Goal: Task Accomplishment & Management: Manage account settings

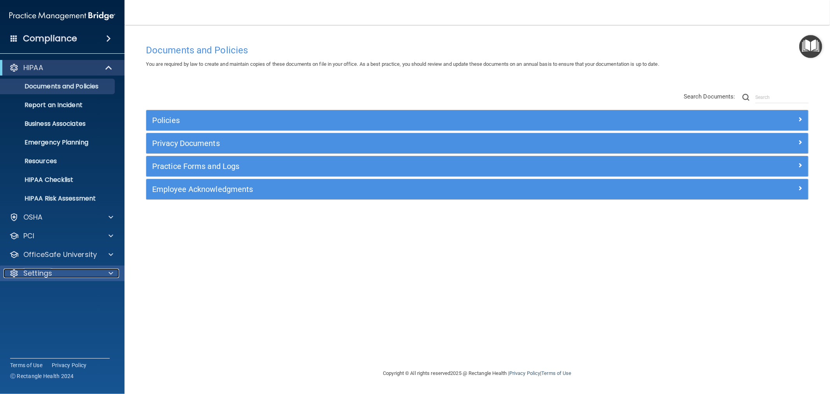
click at [38, 274] on p "Settings" at bounding box center [37, 272] width 29 height 9
click at [49, 345] on p "Sign Out" at bounding box center [58, 348] width 106 height 8
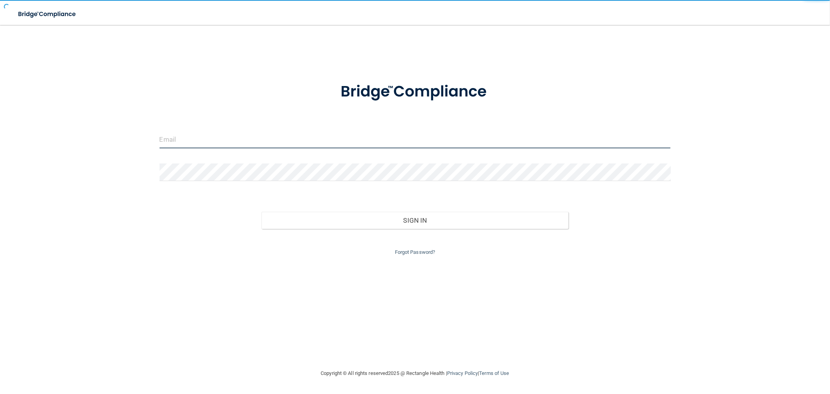
type input "[EMAIL_ADDRESS][DOMAIN_NAME]"
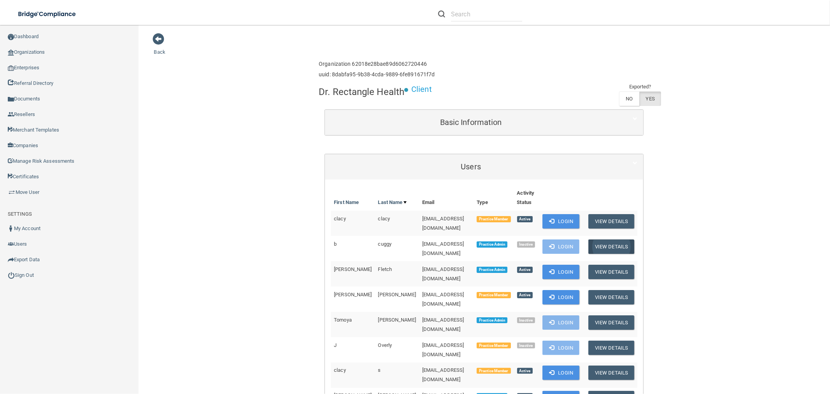
scroll to position [173, 0]
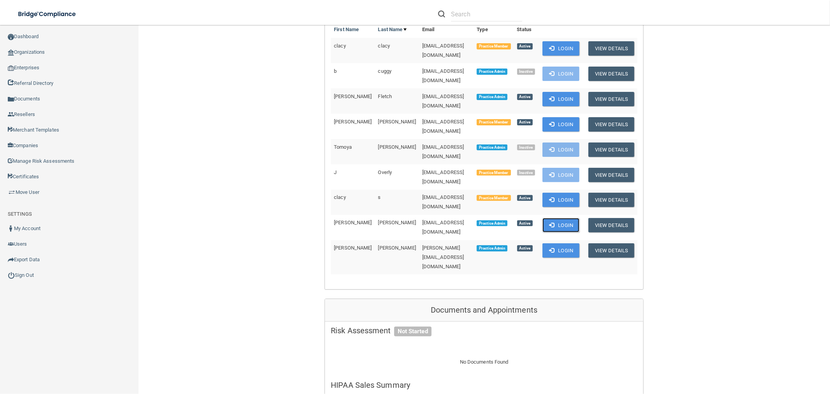
click at [554, 218] on button "Login" at bounding box center [560, 225] width 37 height 14
click at [561, 193] on button "Login" at bounding box center [560, 200] width 37 height 14
click at [567, 218] on button "Login" at bounding box center [560, 225] width 37 height 14
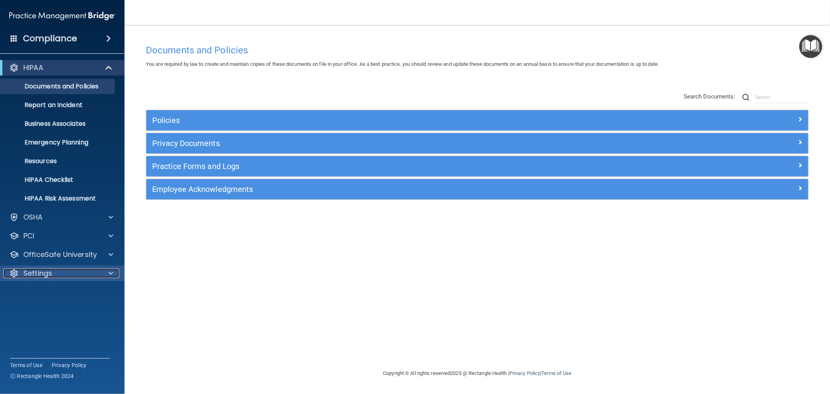
click at [39, 275] on p "Settings" at bounding box center [37, 272] width 29 height 9
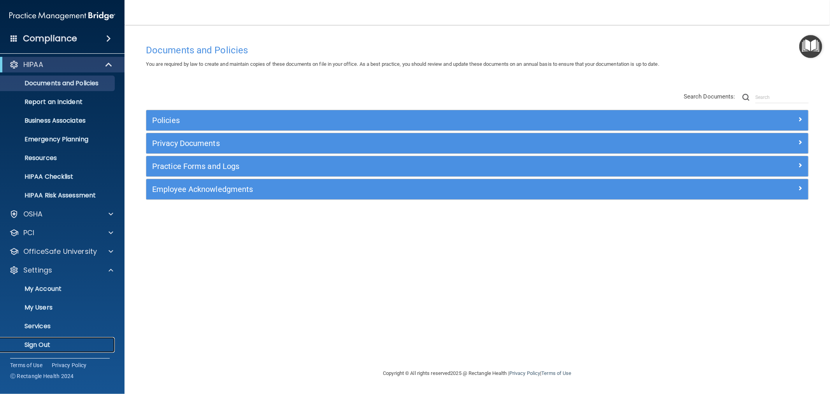
click at [53, 341] on p "Sign Out" at bounding box center [58, 345] width 106 height 8
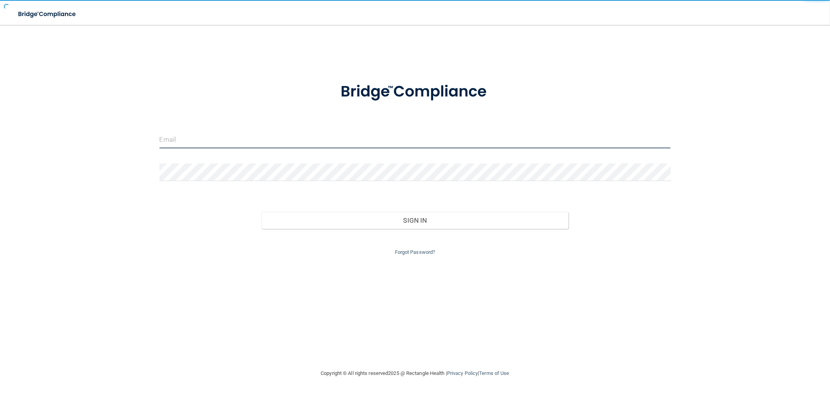
type input "clacys@pcihipaa.com"
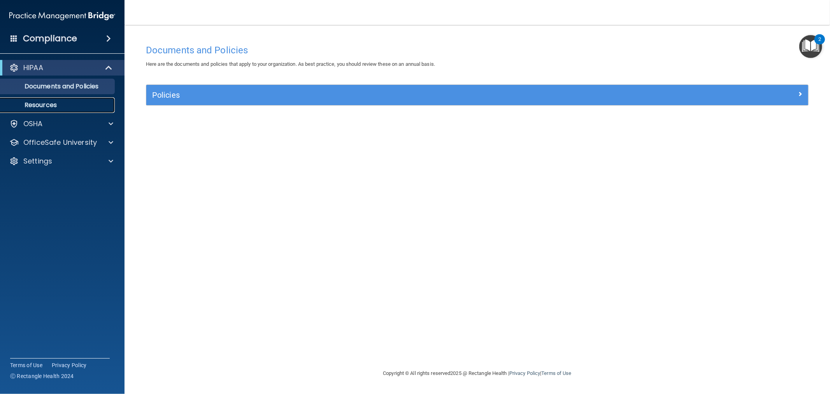
click at [58, 111] on link "Resources" at bounding box center [53, 105] width 123 height 16
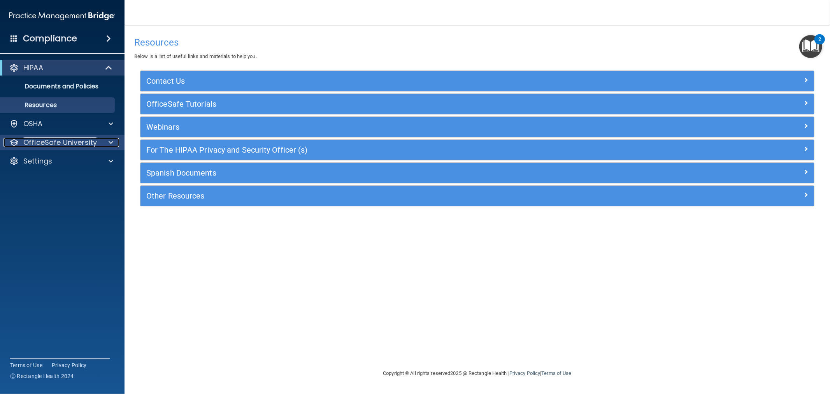
click at [92, 145] on p "OfficeSafe University" at bounding box center [60, 142] width 74 height 9
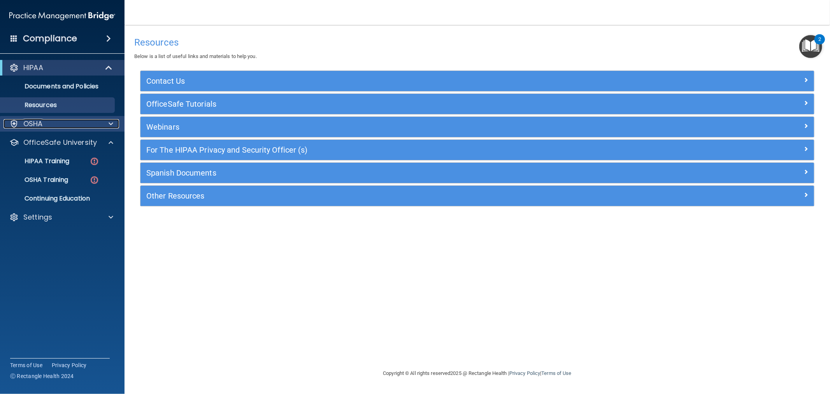
click at [45, 121] on div "OSHA" at bounding box center [52, 123] width 96 height 9
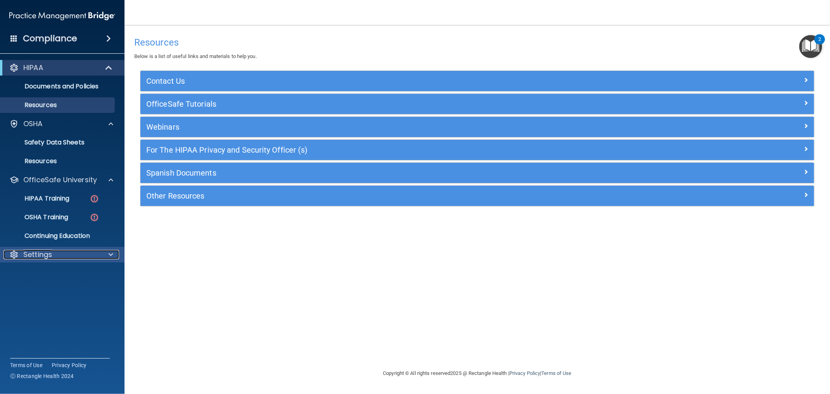
click at [69, 255] on div "Settings" at bounding box center [52, 254] width 96 height 9
click at [40, 292] on p "Sign Out" at bounding box center [58, 292] width 106 height 8
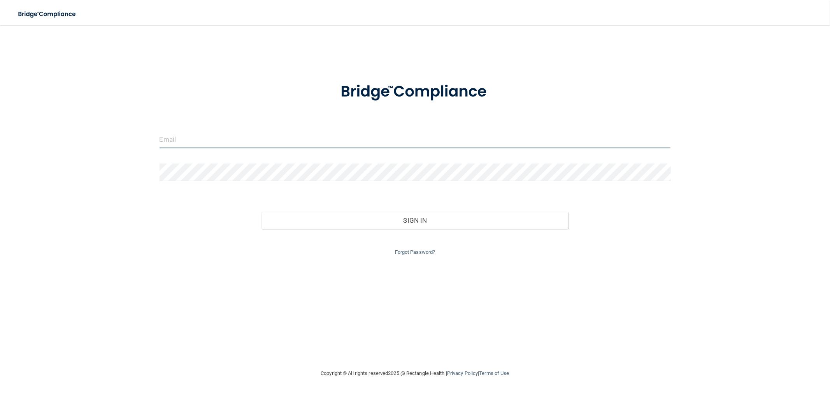
type input "[EMAIL_ADDRESS][DOMAIN_NAME]"
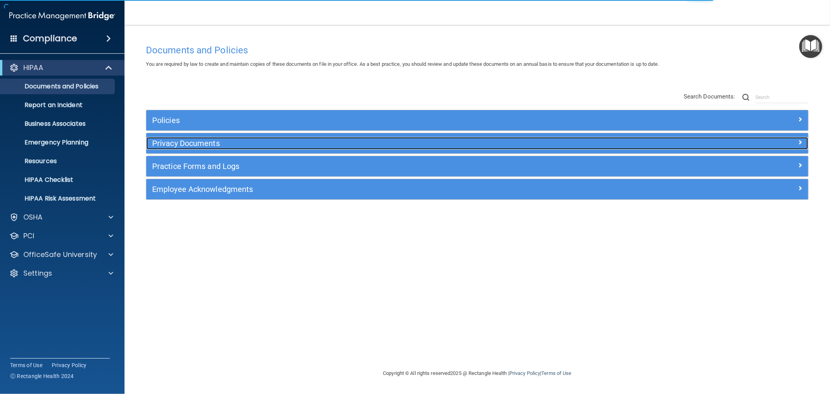
click at [191, 145] on h5 "Privacy Documents" at bounding box center [394, 143] width 485 height 9
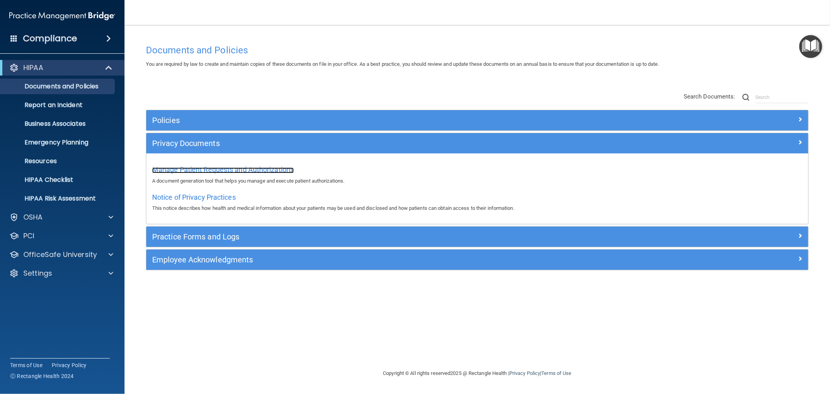
click at [239, 170] on span "Manage Patient Requests and Authorizations" at bounding box center [223, 169] width 142 height 8
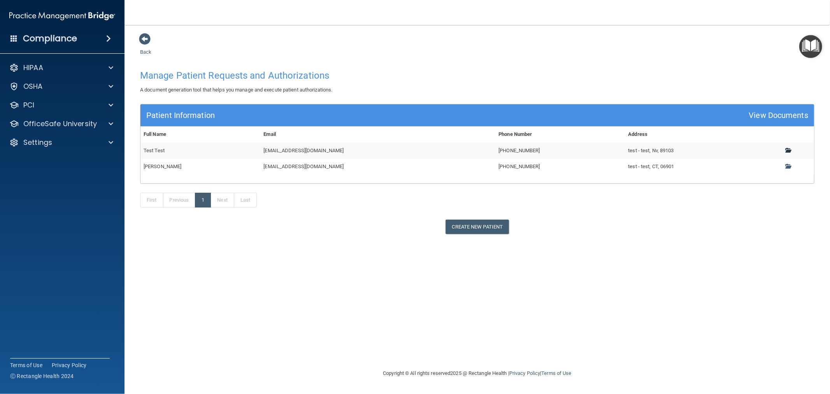
click at [785, 150] on span at bounding box center [787, 149] width 5 height 5
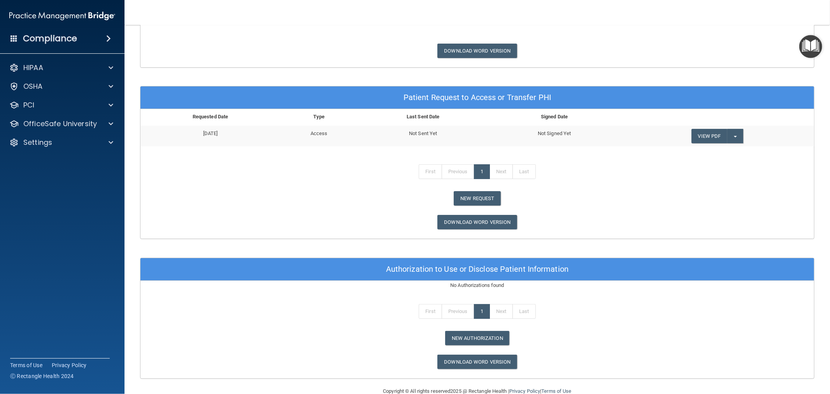
scroll to position [383, 0]
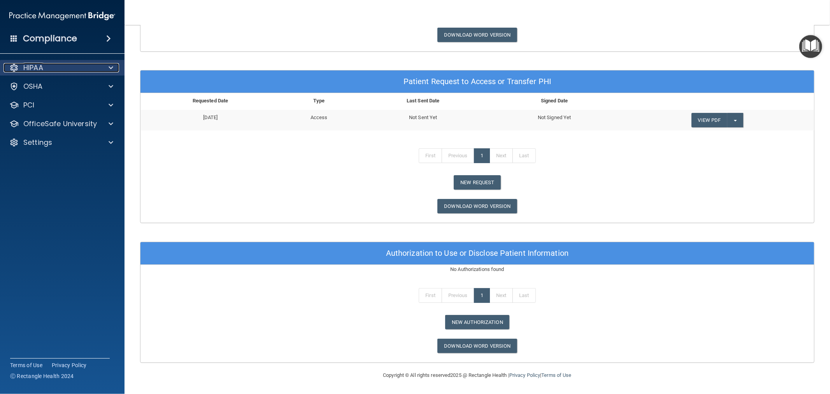
click at [33, 68] on p "HIPAA" at bounding box center [33, 67] width 20 height 9
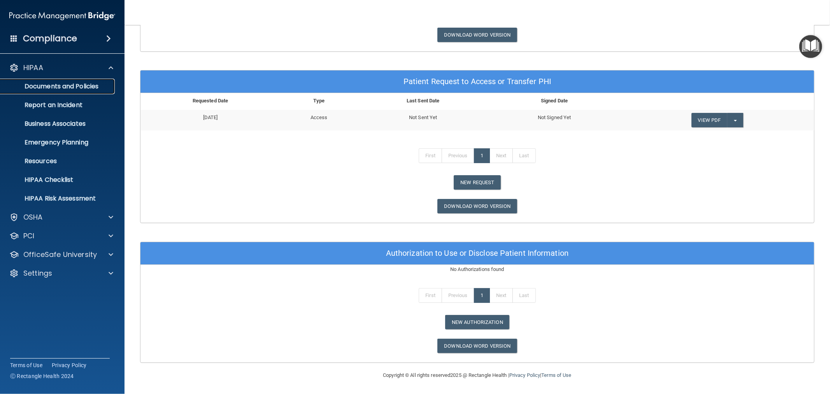
click at [64, 91] on link "Documents and Policies" at bounding box center [53, 87] width 123 height 16
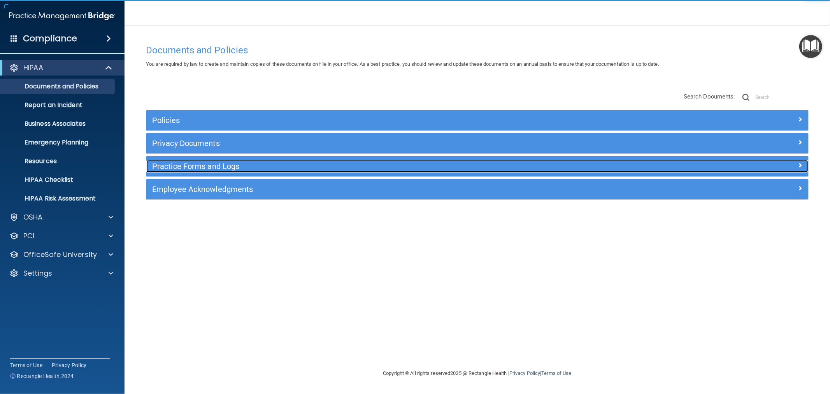
click at [181, 165] on h5 "Practice Forms and Logs" at bounding box center [394, 166] width 485 height 9
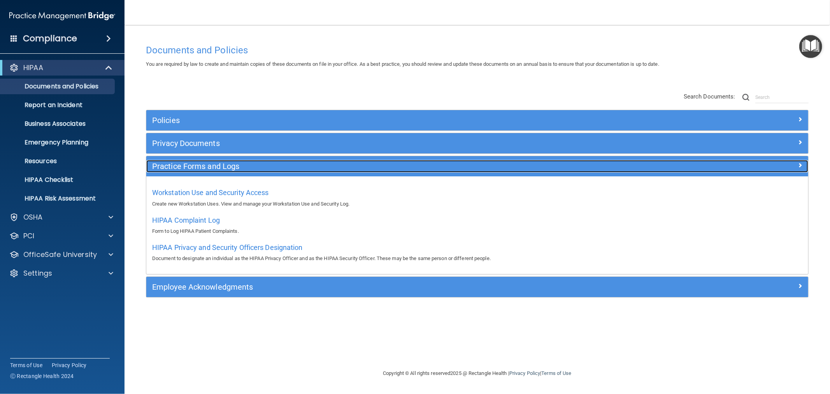
click at [212, 168] on h5 "Practice Forms and Logs" at bounding box center [394, 166] width 485 height 9
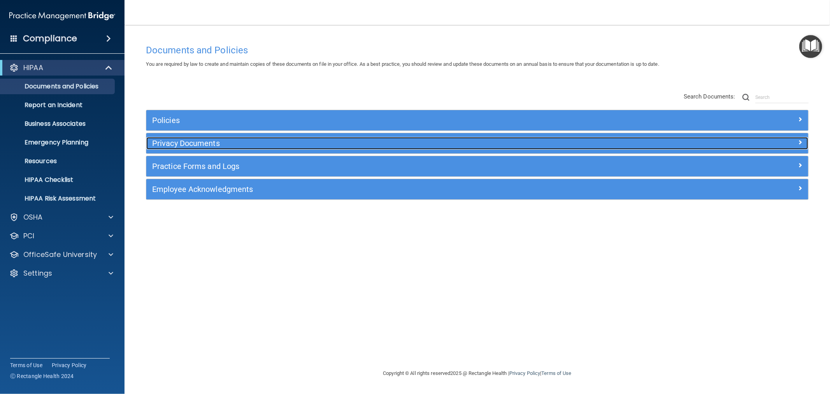
click at [196, 147] on h5 "Privacy Documents" at bounding box center [394, 143] width 485 height 9
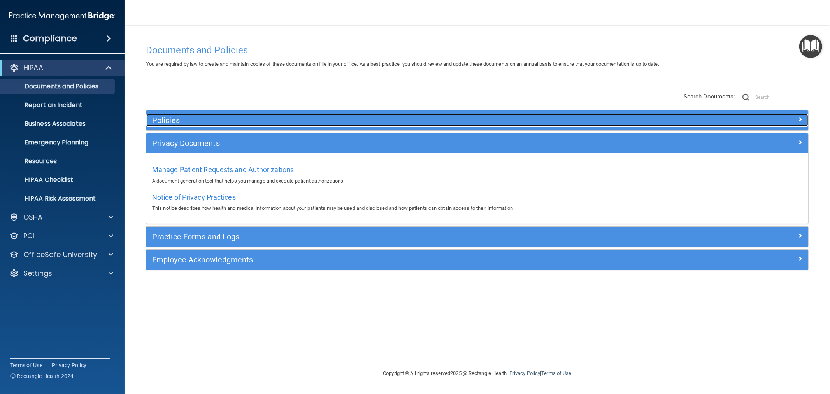
click at [154, 123] on h5 "Policies" at bounding box center [394, 120] width 485 height 9
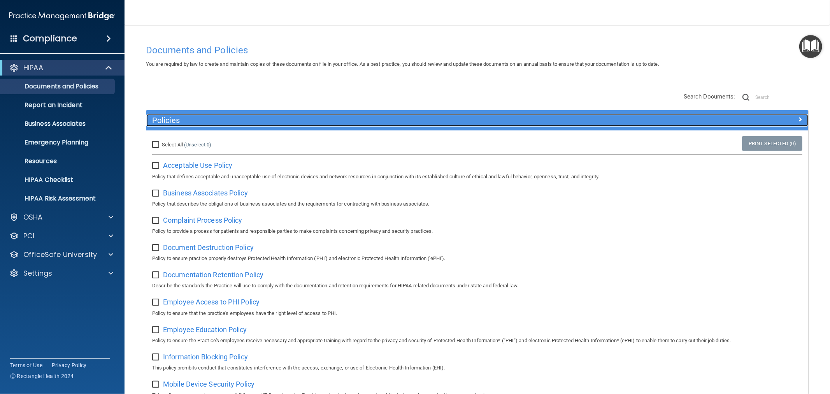
click at [173, 122] on h5 "Policies" at bounding box center [394, 120] width 485 height 9
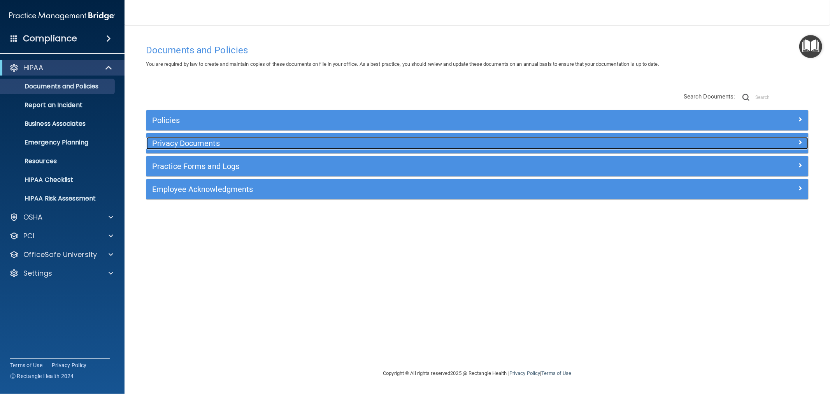
click at [166, 143] on h5 "Privacy Documents" at bounding box center [394, 143] width 485 height 9
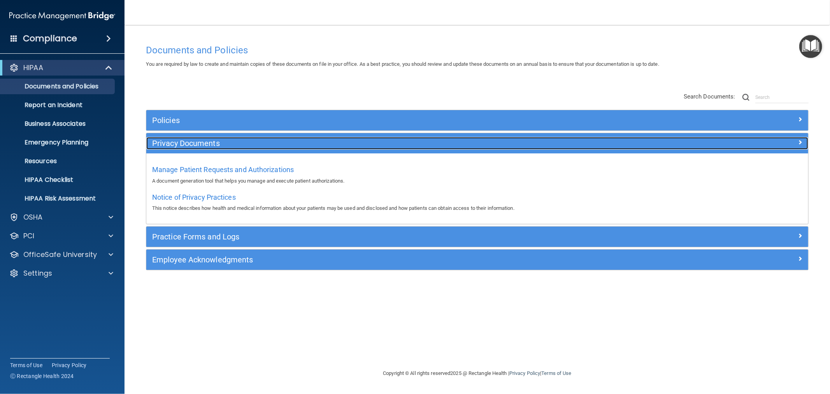
click at [215, 142] on h5 "Privacy Documents" at bounding box center [394, 143] width 485 height 9
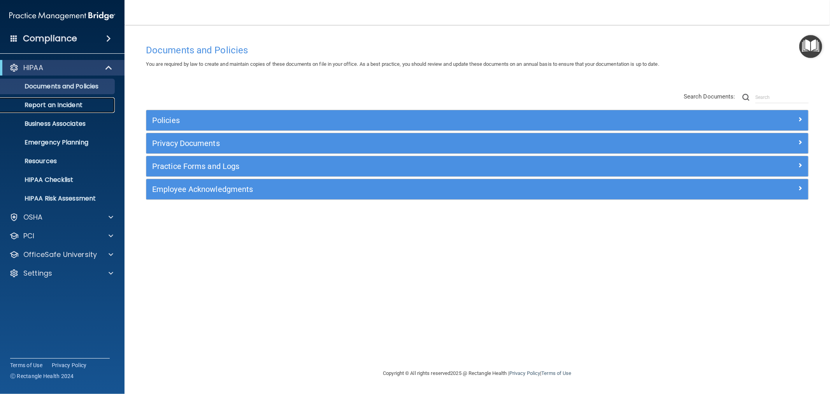
click at [49, 107] on p "Report an Incident" at bounding box center [58, 105] width 106 height 8
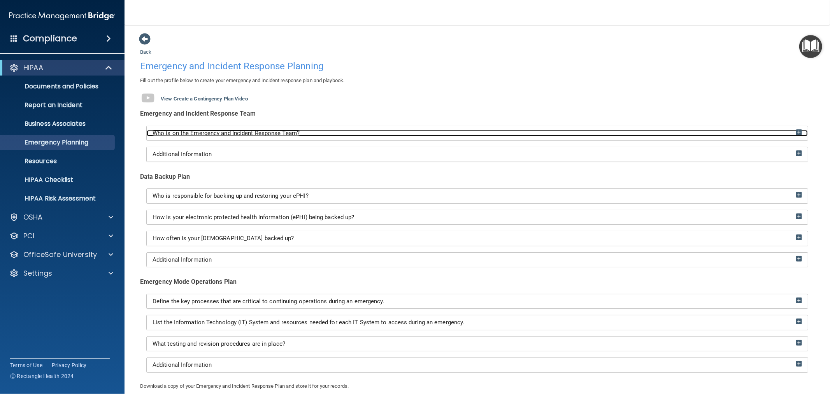
drag, startPoint x: 286, startPoint y: 131, endPoint x: 304, endPoint y: 134, distance: 18.2
click at [286, 131] on span "Who is on the Emergency and Incident Response Team?" at bounding box center [225, 133] width 147 height 7
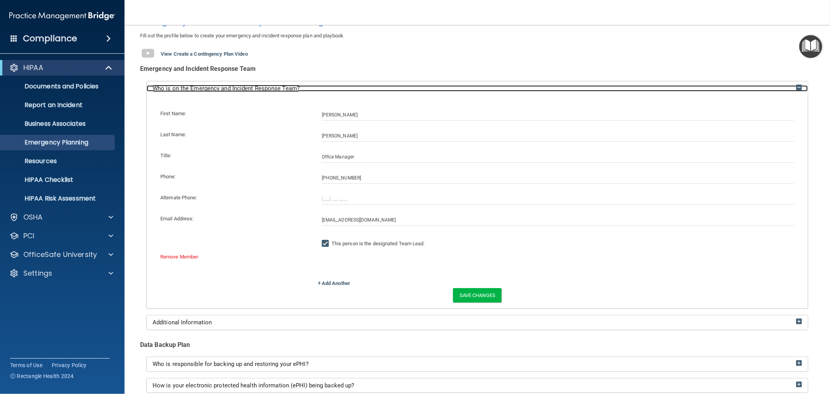
scroll to position [86, 0]
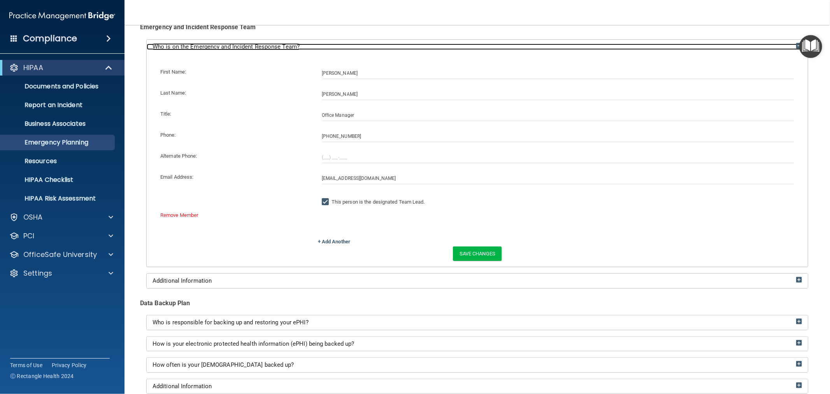
click at [796, 47] on img at bounding box center [799, 46] width 6 height 6
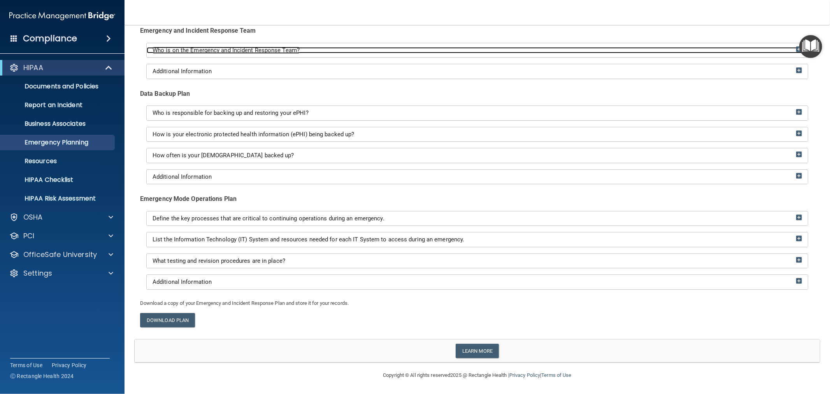
scroll to position [83, 0]
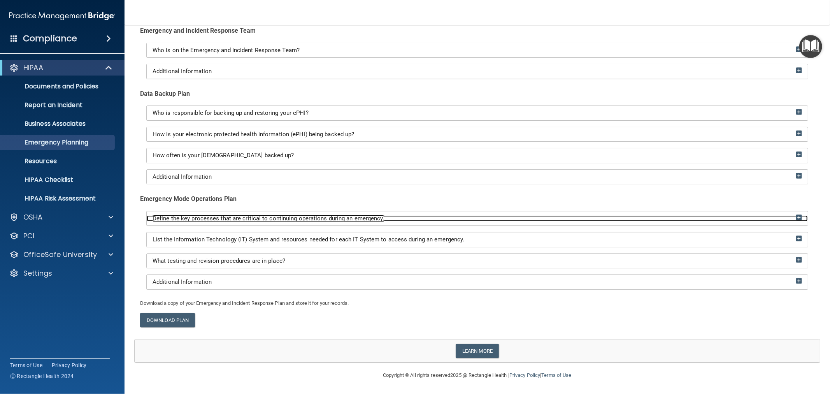
click at [222, 219] on span "Define the key processes that are critical to continuing operations during an e…" at bounding box center [268, 218] width 232 height 7
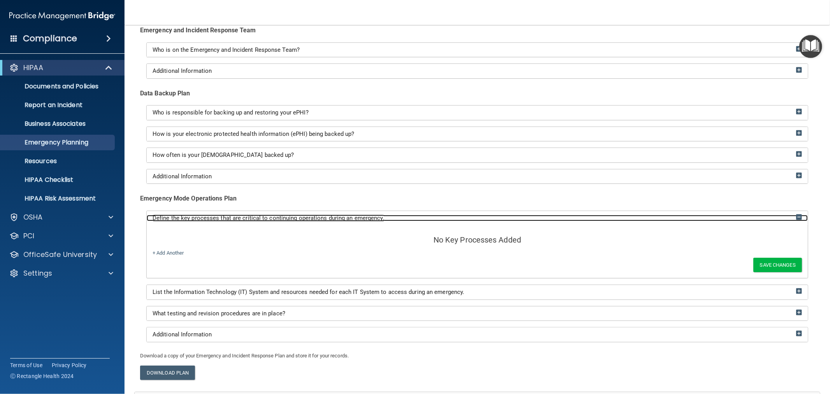
click at [190, 218] on span "Define the key processes that are critical to continuing operations during an e…" at bounding box center [268, 217] width 232 height 7
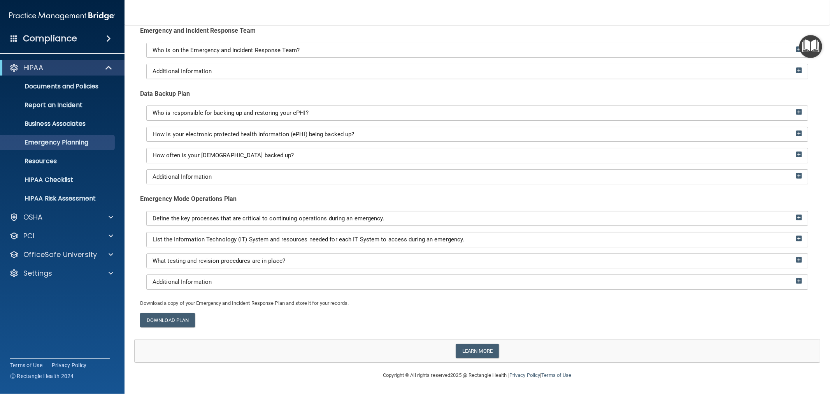
click at [42, 169] on ul "Documents and Policies Report an Incident Business Associates Emergency Plannin…" at bounding box center [62, 140] width 141 height 131
click at [40, 162] on p "Resources" at bounding box center [58, 161] width 106 height 8
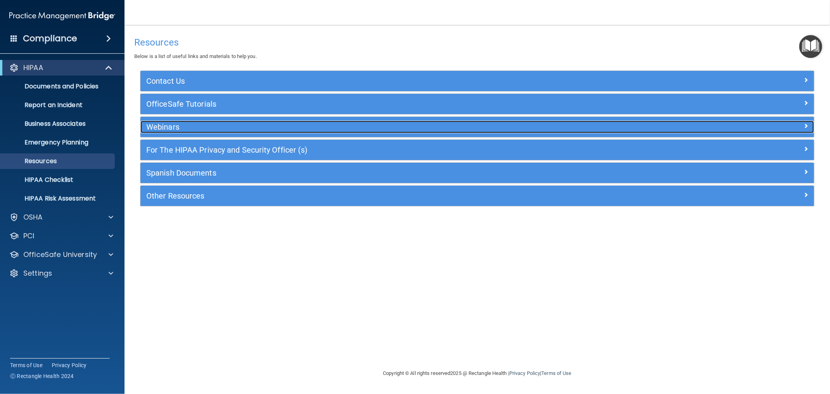
click at [166, 128] on h5 "Webinars" at bounding box center [392, 127] width 493 height 9
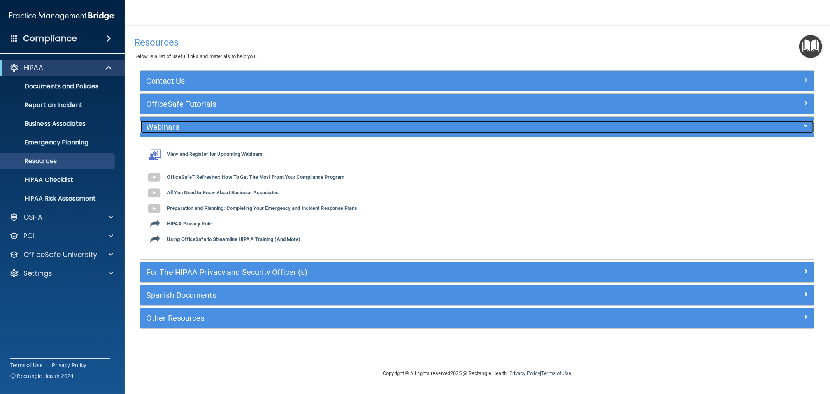
click at [163, 123] on h5 "Webinars" at bounding box center [392, 127] width 493 height 9
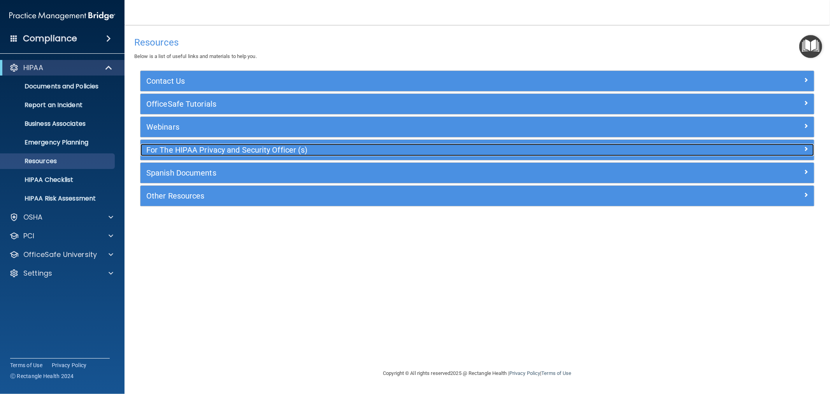
click at [211, 144] on div "For The HIPAA Privacy and Security Officer (s)" at bounding box center [392, 150] width 505 height 12
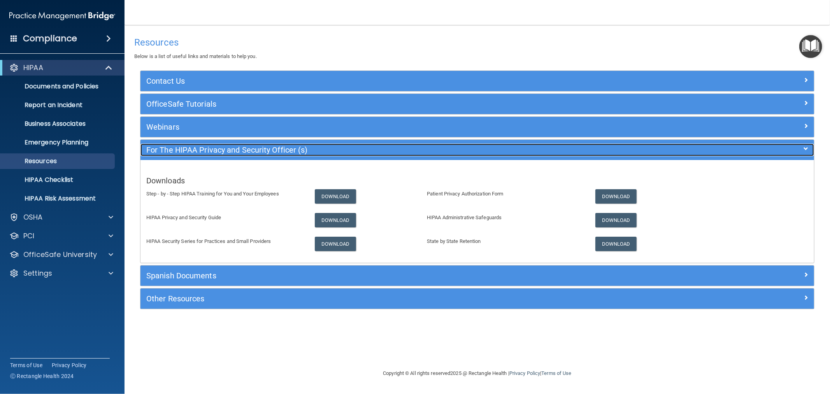
click at [236, 154] on h5 "For The HIPAA Privacy and Security Officer (s)" at bounding box center [392, 149] width 493 height 9
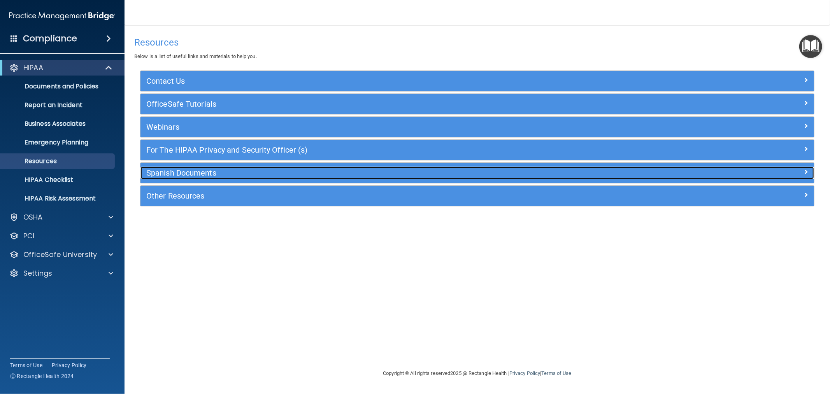
click at [197, 175] on h5 "Spanish Documents" at bounding box center [392, 172] width 493 height 9
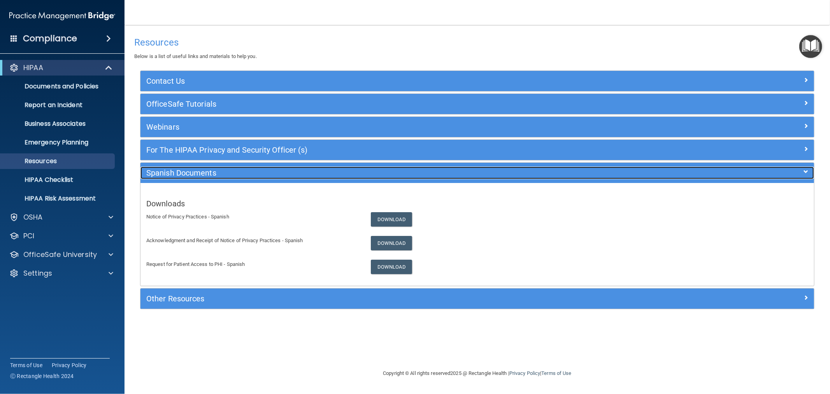
click at [200, 170] on h5 "Spanish Documents" at bounding box center [392, 172] width 493 height 9
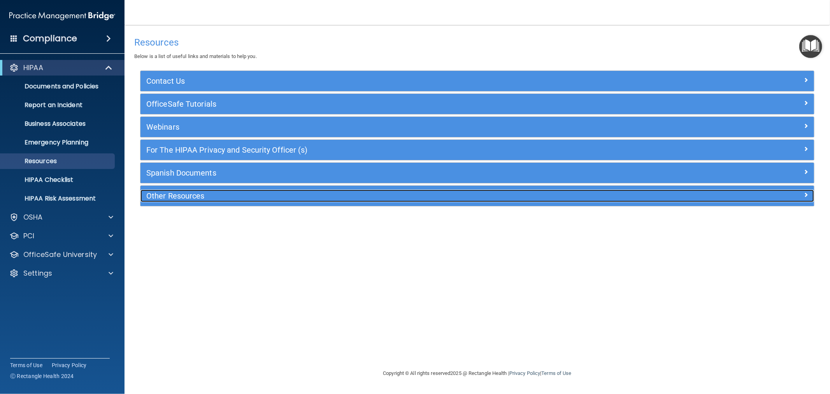
click at [183, 195] on h5 "Other Resources" at bounding box center [392, 195] width 493 height 9
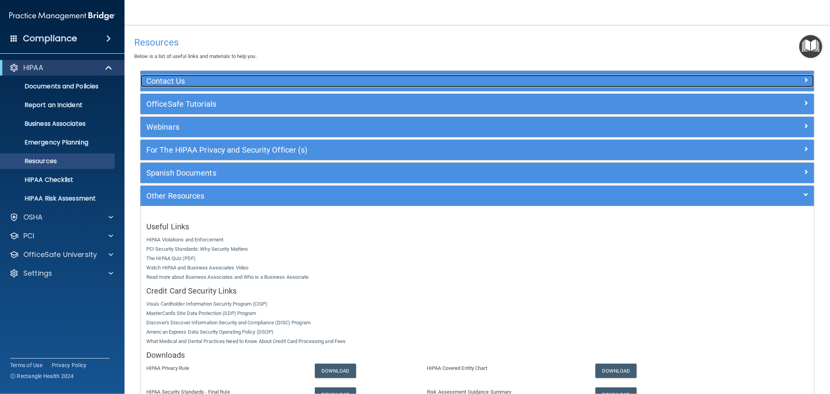
click at [179, 83] on h5 "Contact Us" at bounding box center [392, 81] width 493 height 9
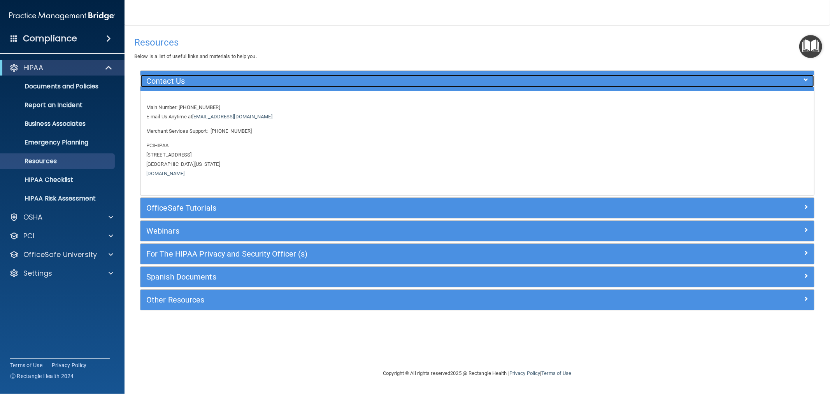
click at [179, 83] on h5 "Contact Us" at bounding box center [392, 81] width 493 height 9
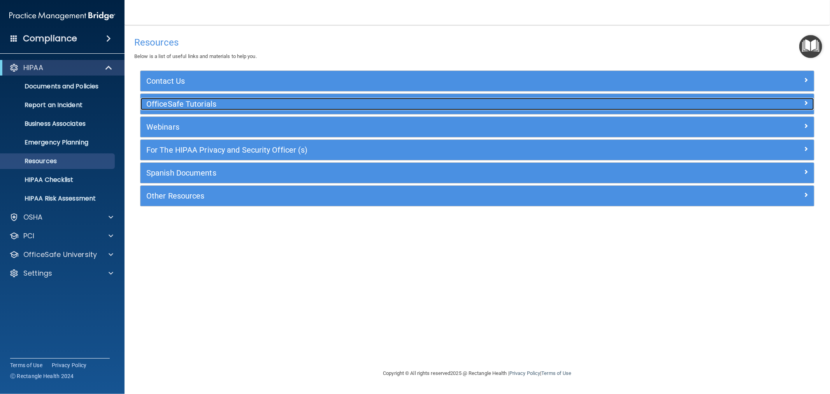
click at [195, 101] on h5 "OfficeSafe Tutorials" at bounding box center [392, 104] width 493 height 9
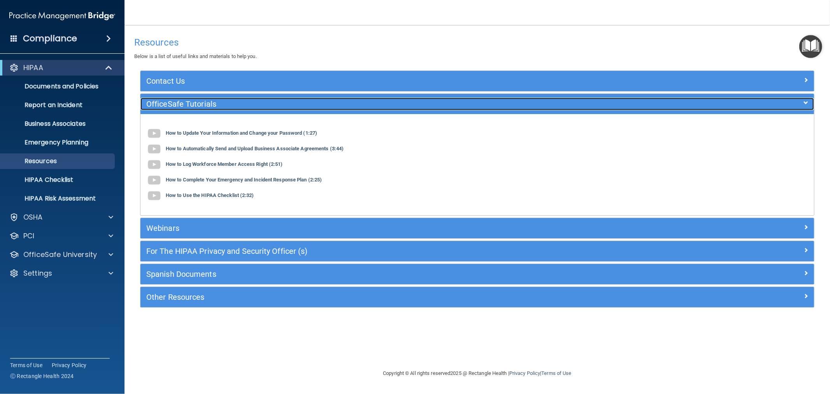
click at [195, 100] on h5 "OfficeSafe Tutorials" at bounding box center [392, 104] width 493 height 9
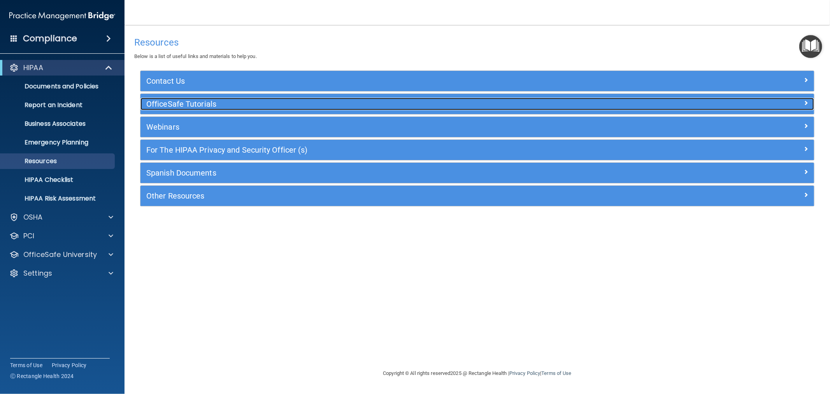
click at [195, 100] on h5 "OfficeSafe Tutorials" at bounding box center [392, 104] width 493 height 9
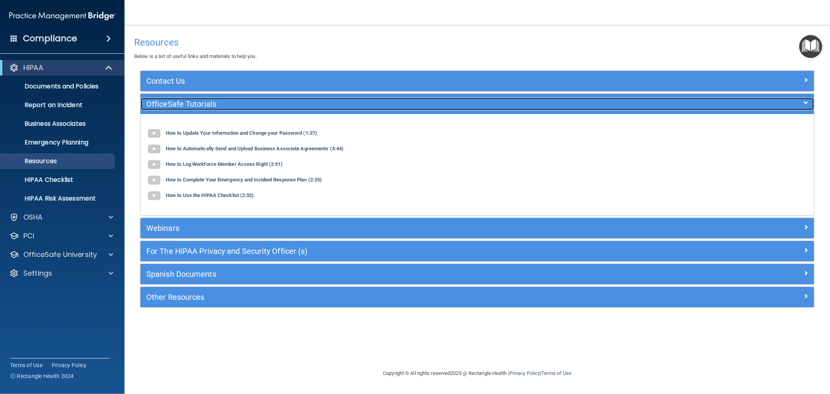
click at [196, 102] on h5 "OfficeSafe Tutorials" at bounding box center [392, 104] width 493 height 9
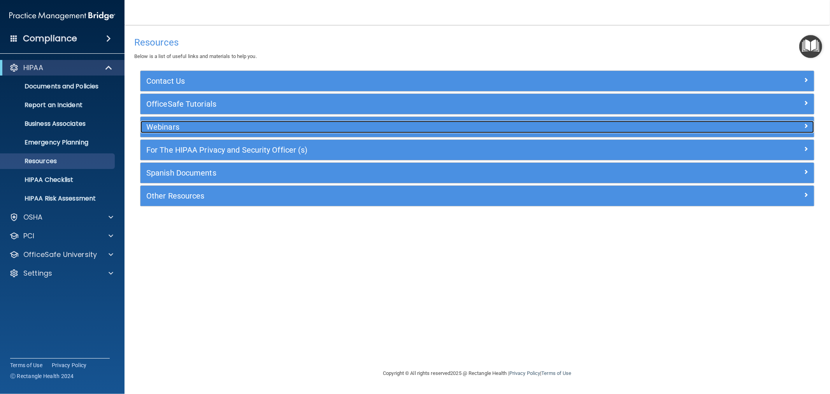
click at [178, 127] on h5 "Webinars" at bounding box center [392, 127] width 493 height 9
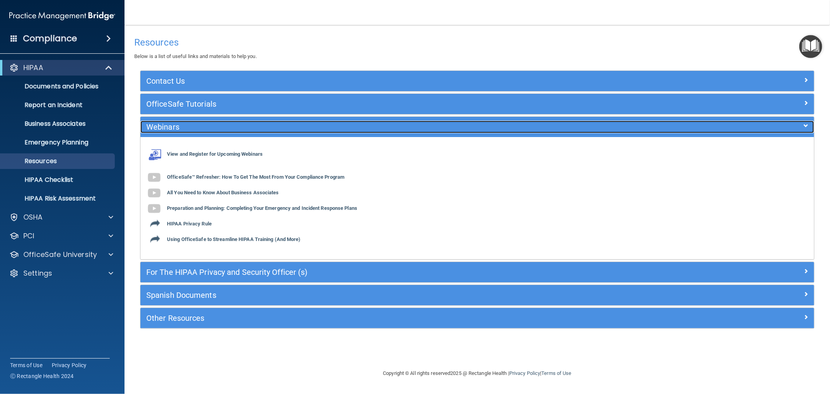
drag, startPoint x: 161, startPoint y: 123, endPoint x: 221, endPoint y: 138, distance: 61.1
click at [161, 123] on h5 "Webinars" at bounding box center [392, 127] width 493 height 9
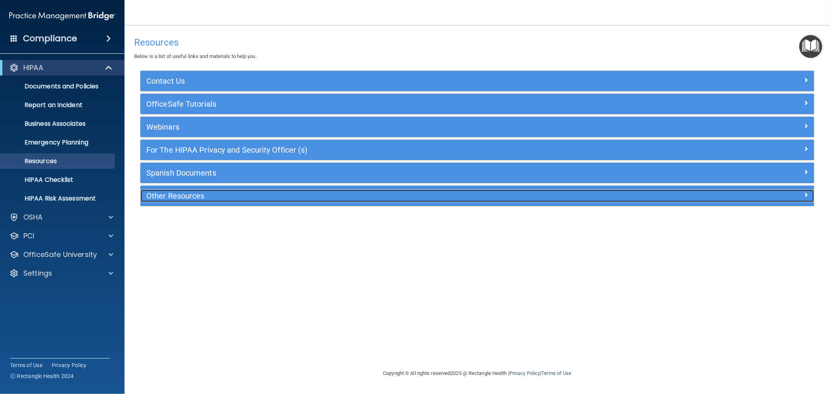
click at [170, 197] on h5 "Other Resources" at bounding box center [392, 195] width 493 height 9
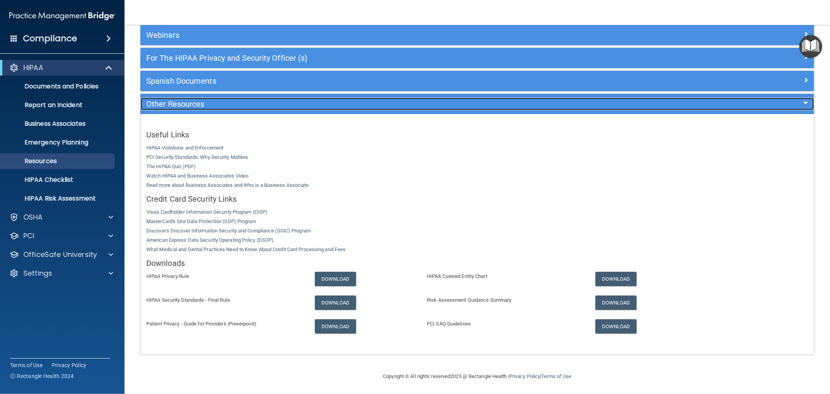
scroll to position [93, 0]
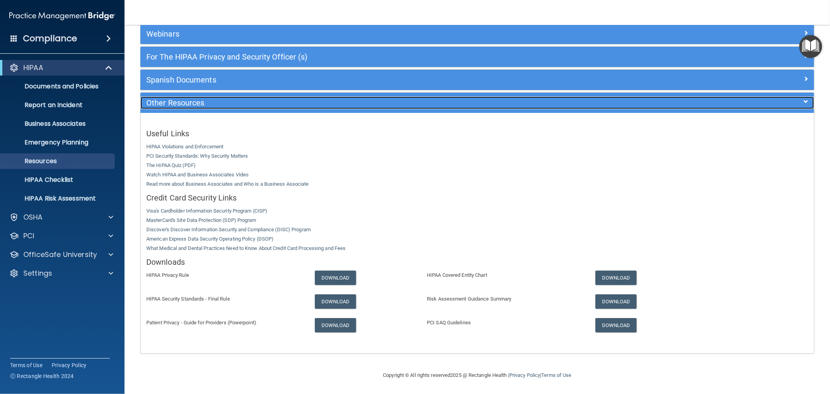
click at [182, 98] on h5 "Other Resources" at bounding box center [392, 102] width 493 height 9
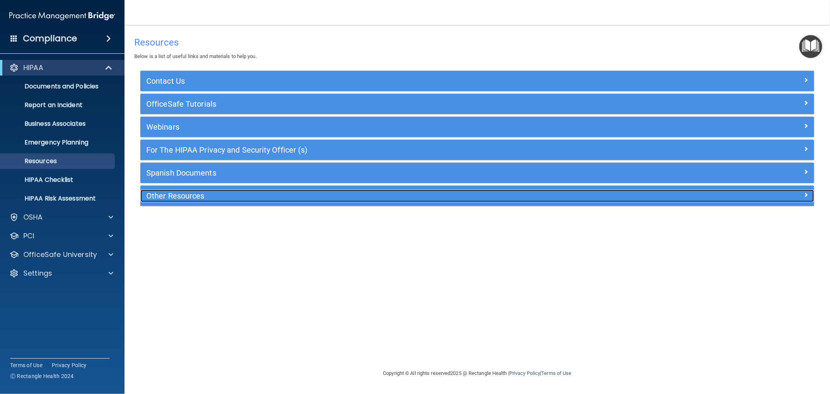
click at [170, 196] on h5 "Other Resources" at bounding box center [392, 195] width 493 height 9
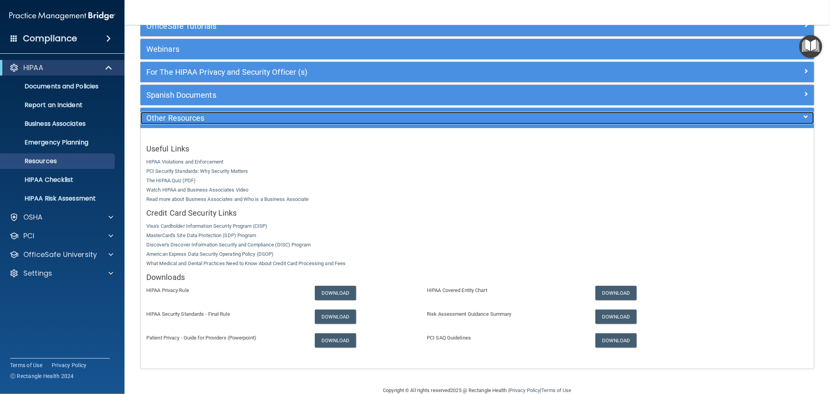
scroll to position [93, 0]
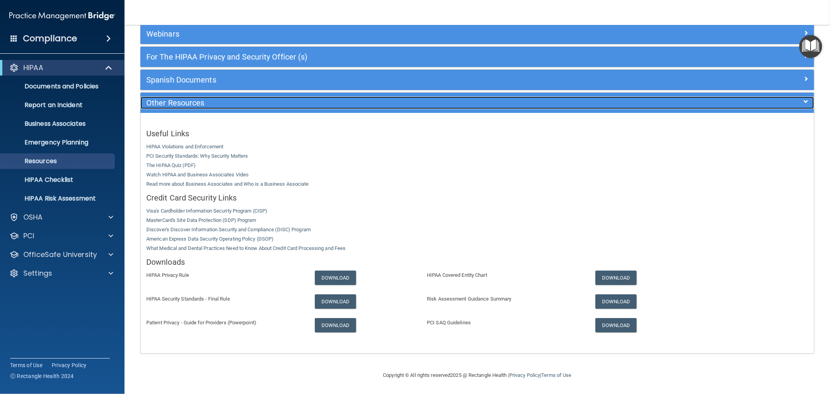
click at [177, 102] on h5 "Other Resources" at bounding box center [392, 102] width 493 height 9
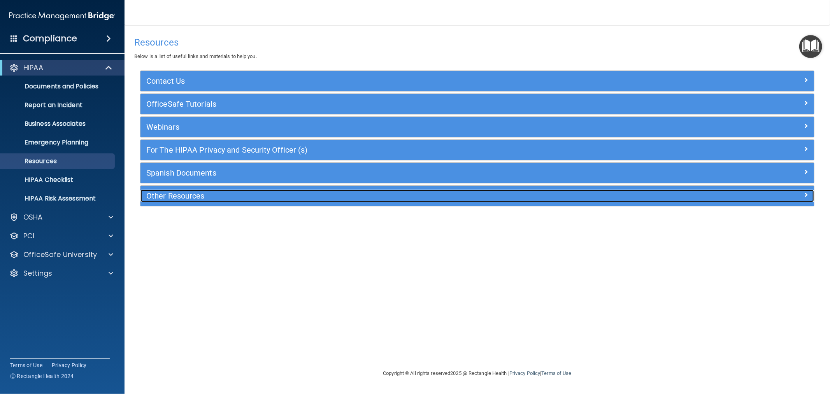
scroll to position [0, 0]
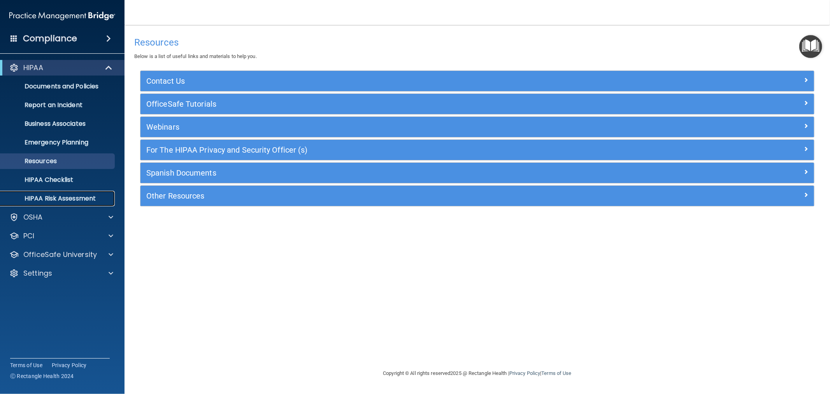
click at [68, 201] on p "HIPAA Risk Assessment" at bounding box center [58, 198] width 106 height 8
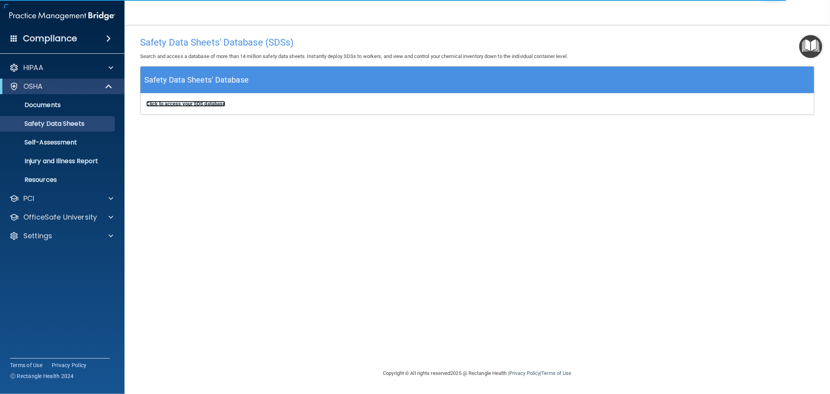
click at [205, 104] on b "Click to access your SDS database" at bounding box center [185, 104] width 79 height 6
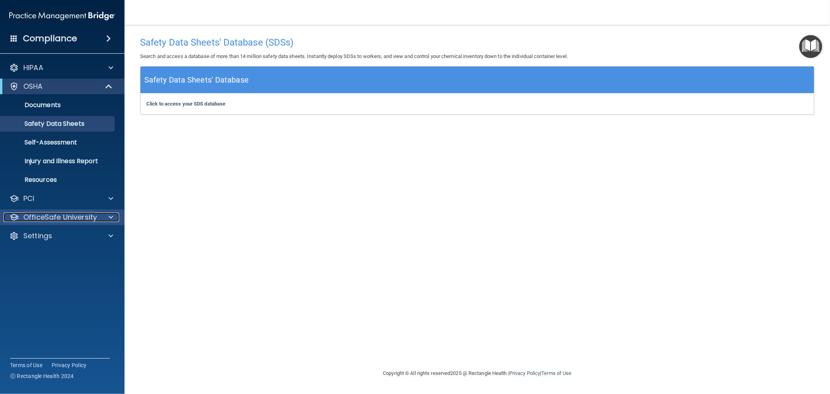
click at [47, 218] on p "OfficeSafe University" at bounding box center [60, 216] width 74 height 9
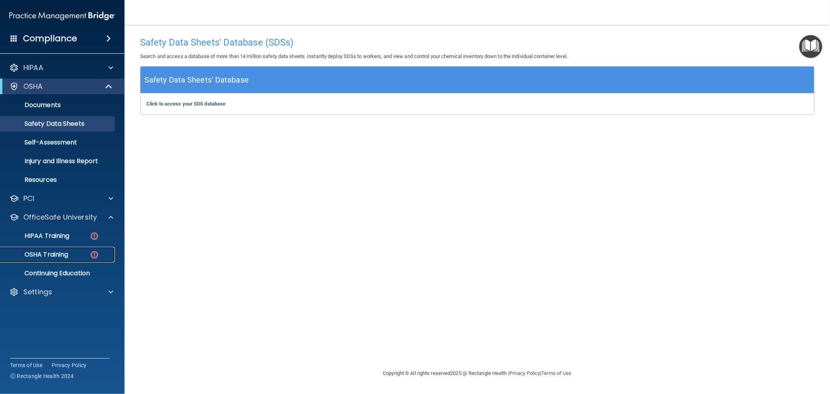
click at [43, 249] on link "OSHA Training" at bounding box center [53, 255] width 123 height 16
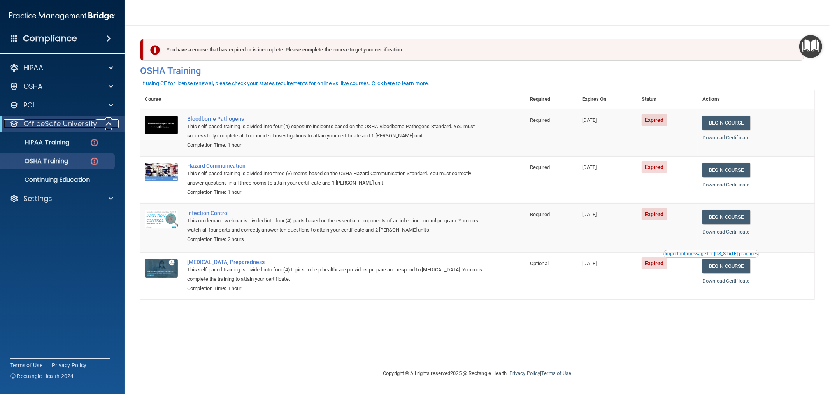
click at [107, 125] on span at bounding box center [109, 123] width 7 height 9
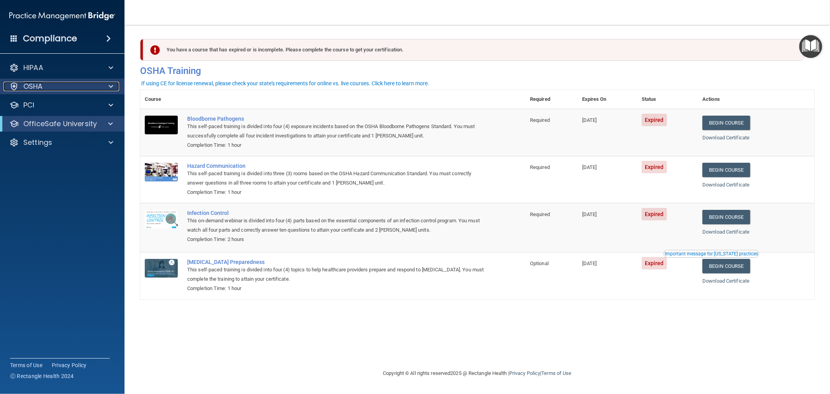
click at [108, 86] on div at bounding box center [109, 86] width 19 height 9
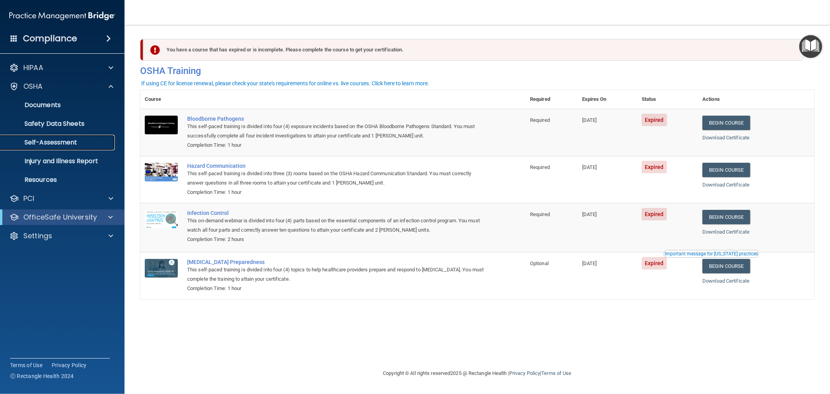
click at [49, 143] on p "Self-Assessment" at bounding box center [58, 142] width 106 height 8
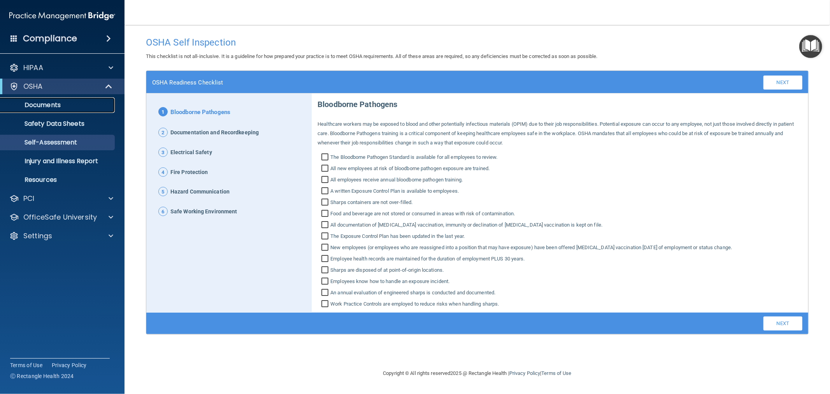
click at [30, 104] on p "Documents" at bounding box center [58, 105] width 106 height 8
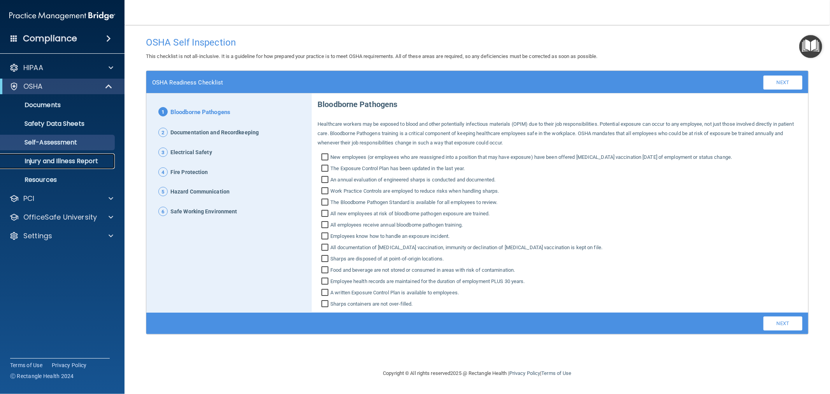
click at [64, 159] on p "Injury and Illness Report" at bounding box center [58, 161] width 106 height 8
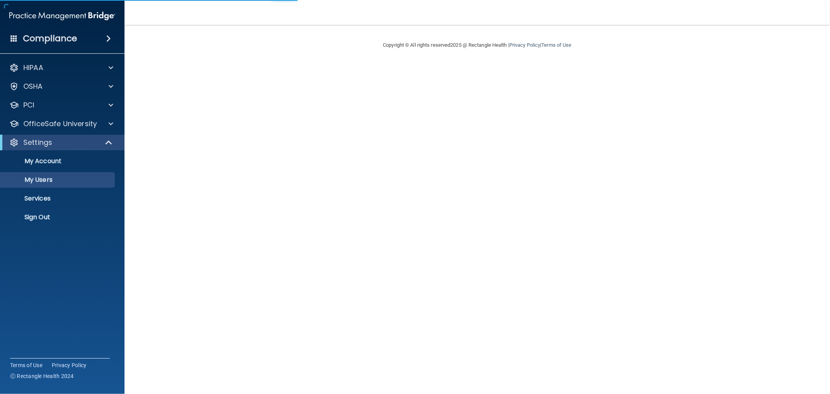
select select "20"
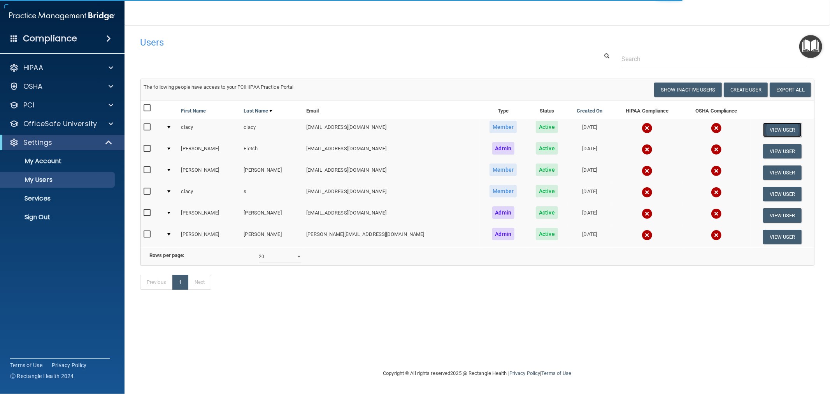
click at [775, 128] on button "View User" at bounding box center [782, 130] width 39 height 14
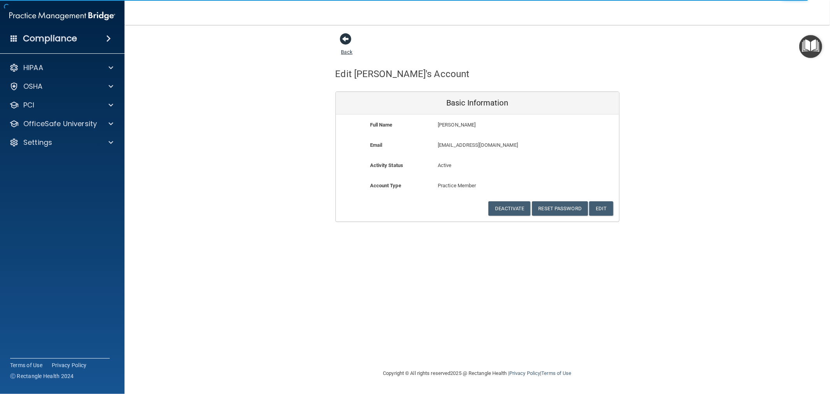
click at [350, 40] on span at bounding box center [346, 39] width 12 height 12
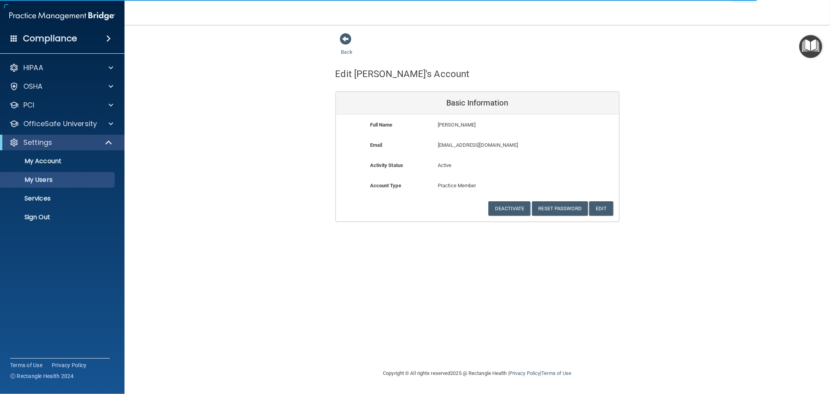
select select "20"
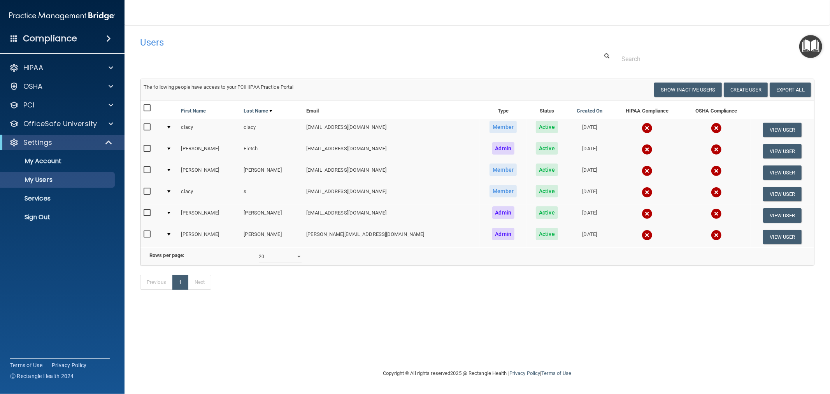
click at [149, 107] on input "checkbox" at bounding box center [148, 108] width 9 height 6
checkbox input "true"
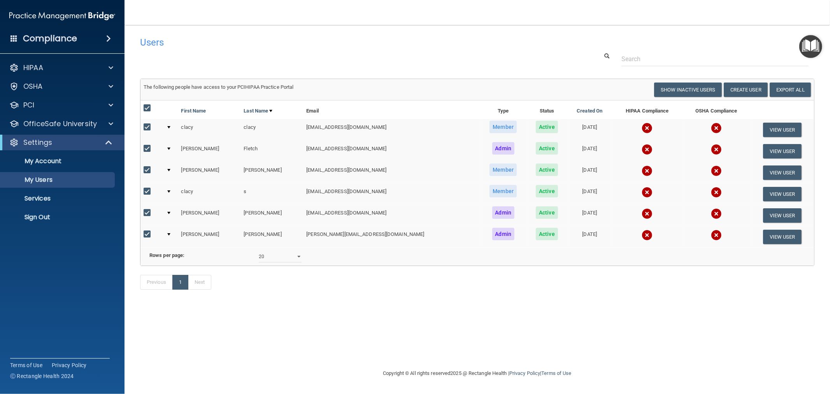
checkbox input "true"
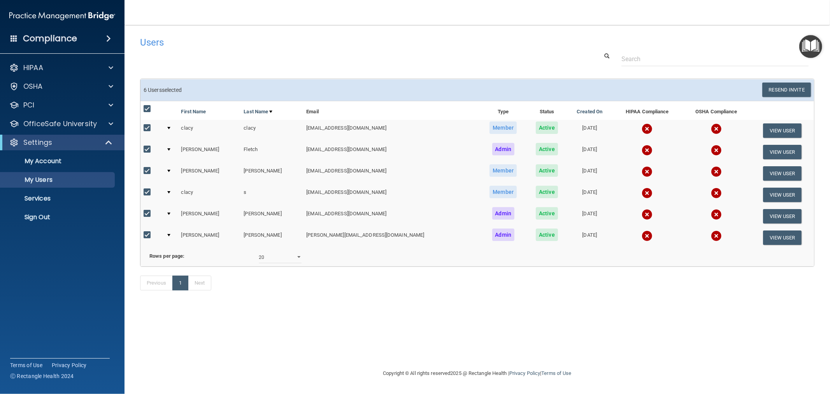
click at [148, 108] on input "checkbox" at bounding box center [148, 109] width 9 height 6
checkbox input "false"
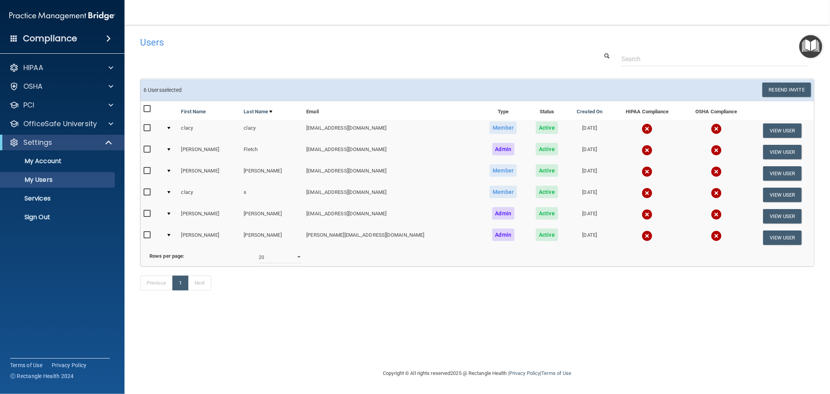
checkbox input "false"
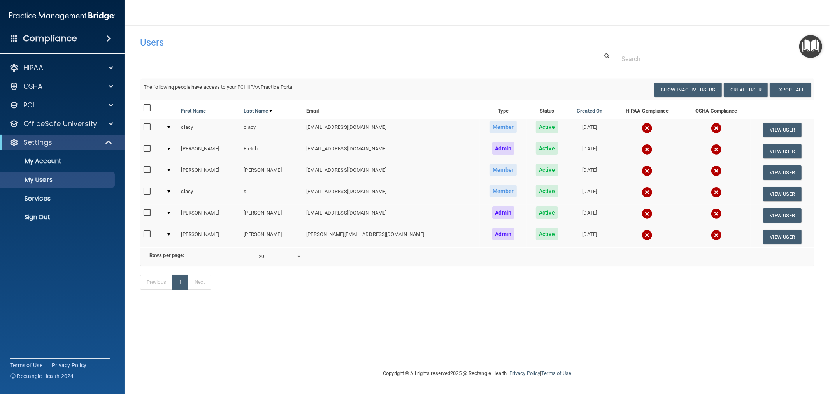
click at [641, 126] on img at bounding box center [646, 128] width 11 height 11
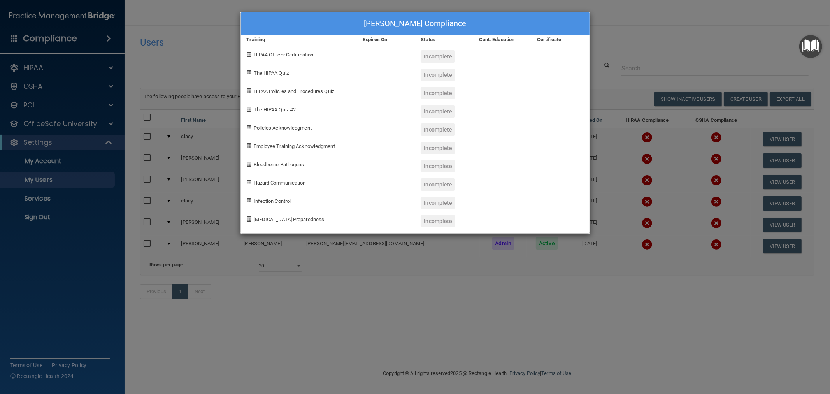
click at [742, 56] on div "[PERSON_NAME] Compliance Training Expires On Status Cont. Education Certificate…" at bounding box center [415, 197] width 830 height 394
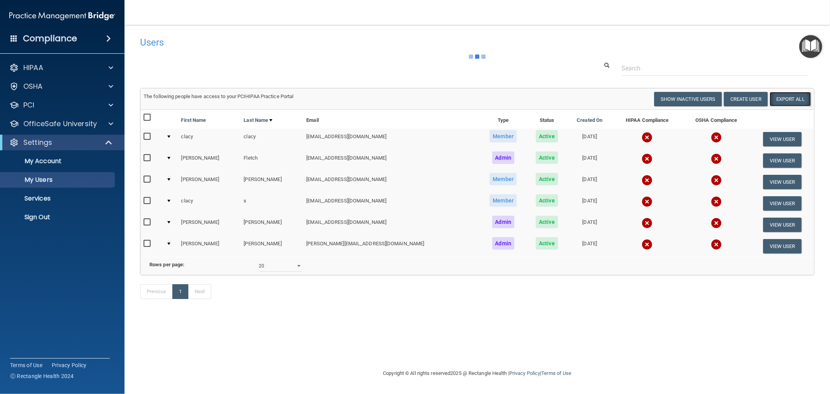
click at [792, 100] on link "Export All" at bounding box center [789, 99] width 41 height 14
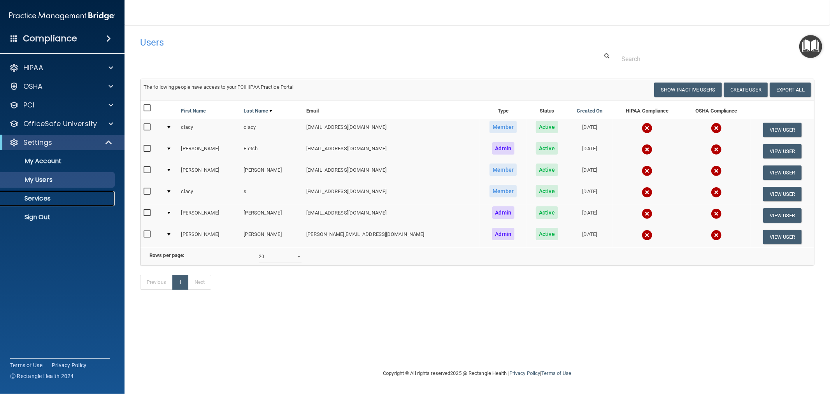
click at [42, 196] on p "Services" at bounding box center [58, 198] width 106 height 8
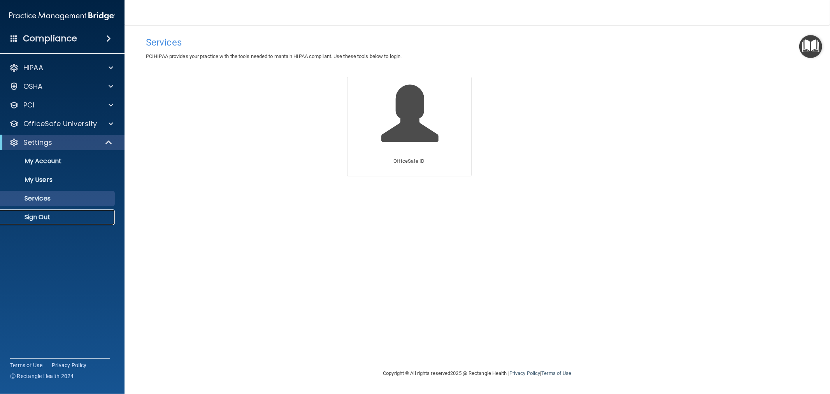
click at [47, 216] on p "Sign Out" at bounding box center [58, 217] width 106 height 8
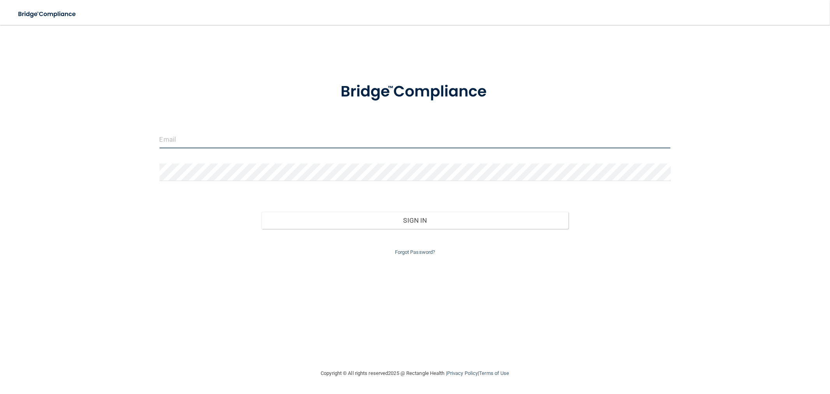
type input "clacys@pcihipaa.com"
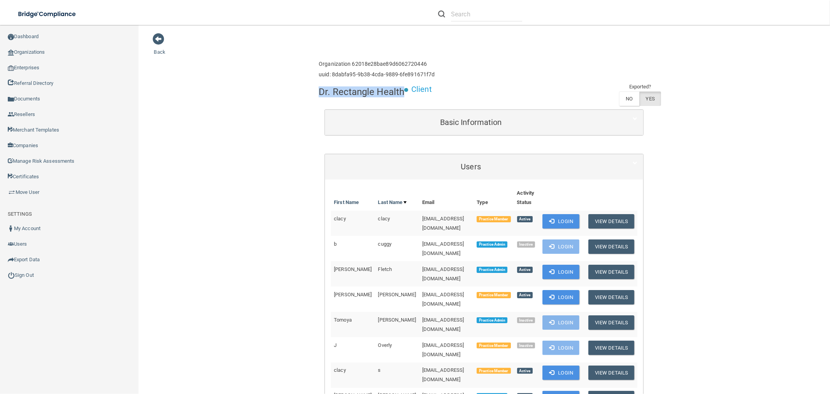
drag, startPoint x: 321, startPoint y: 93, endPoint x: 398, endPoint y: 95, distance: 77.0
copy h4 "Dr. Rectangle Health"
